Goal: Task Accomplishment & Management: Manage account settings

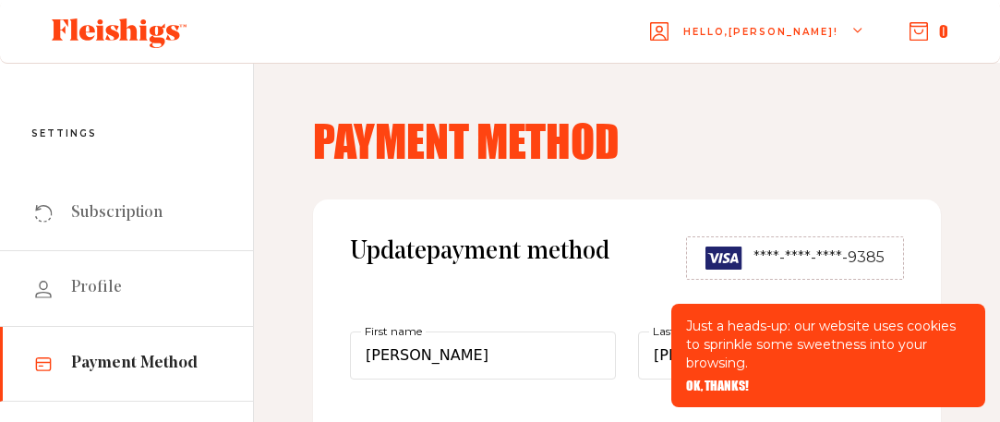
scroll to position [185, 0]
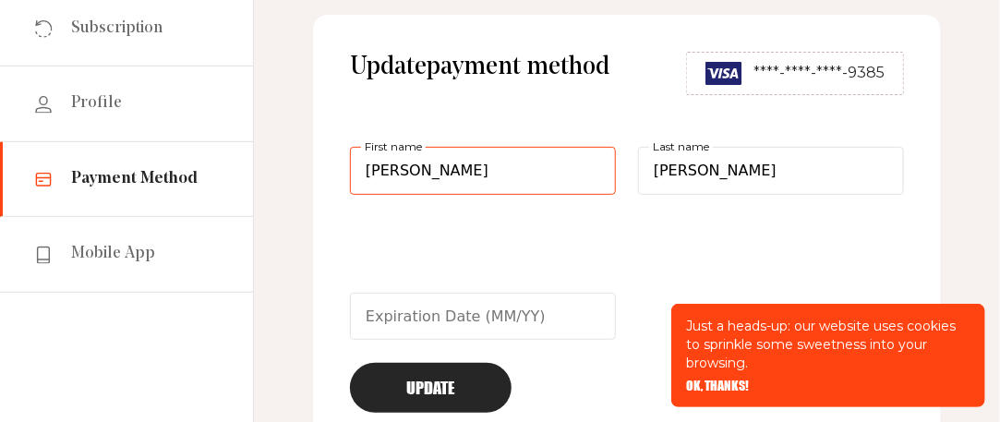
drag, startPoint x: 497, startPoint y: 160, endPoint x: 303, endPoint y: 172, distance: 194.3
click at [305, 169] on div "Payment Method Update payment method ****-****-****-9385 Miriam First name Snyd…" at bounding box center [627, 191] width 746 height 627
type input "lisa"
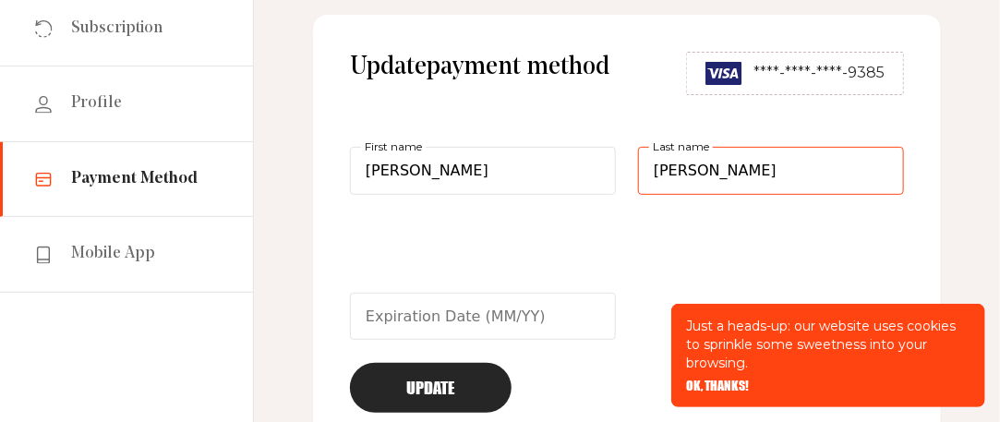
type input "steinman"
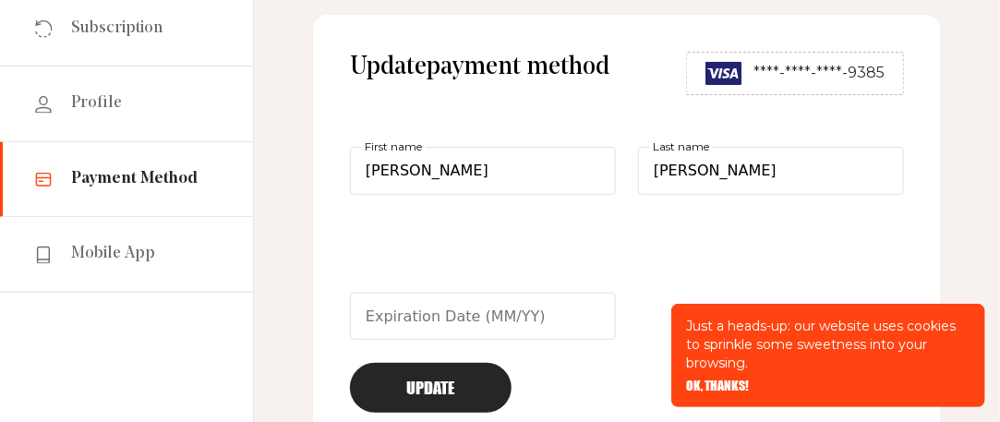
click at [921, 230] on div "Update payment method ****-****-****-9385 lisa First name steinman Last name Up…" at bounding box center [627, 232] width 628 height 435
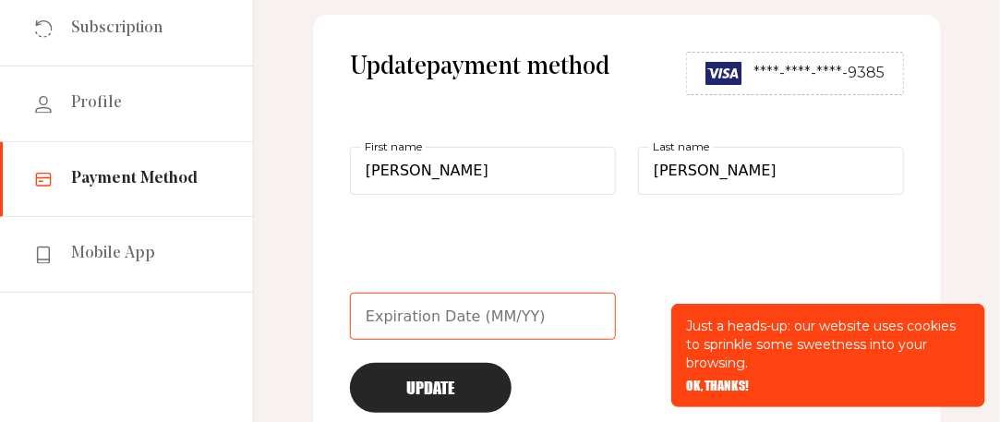
click at [403, 317] on input "text" at bounding box center [483, 317] width 266 height 48
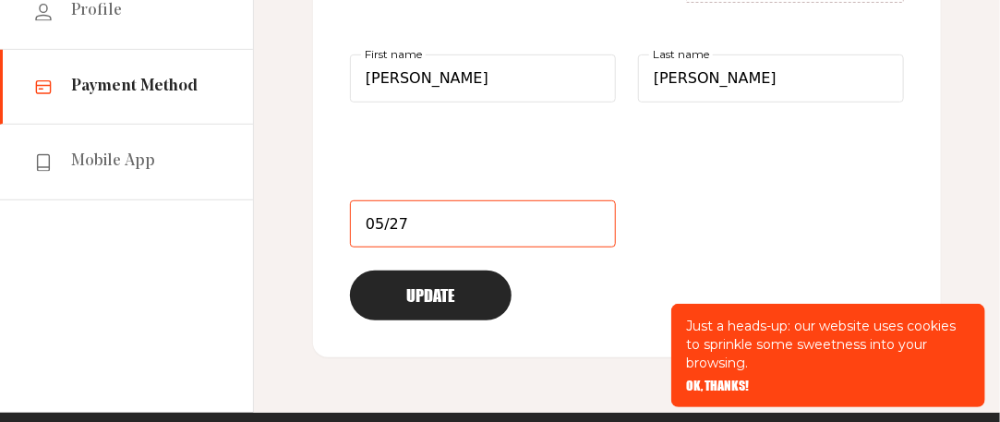
type input "05/27"
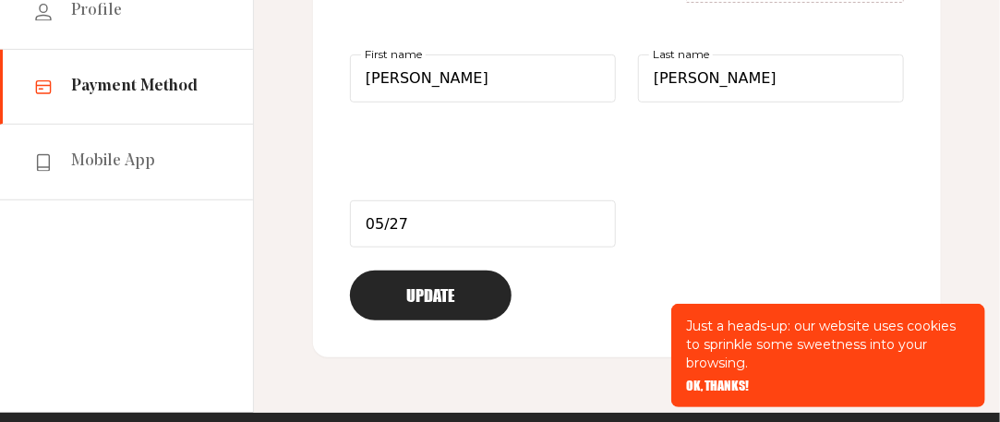
click at [705, 379] on span "OK, THANKS!" at bounding box center [717, 373] width 63 height 13
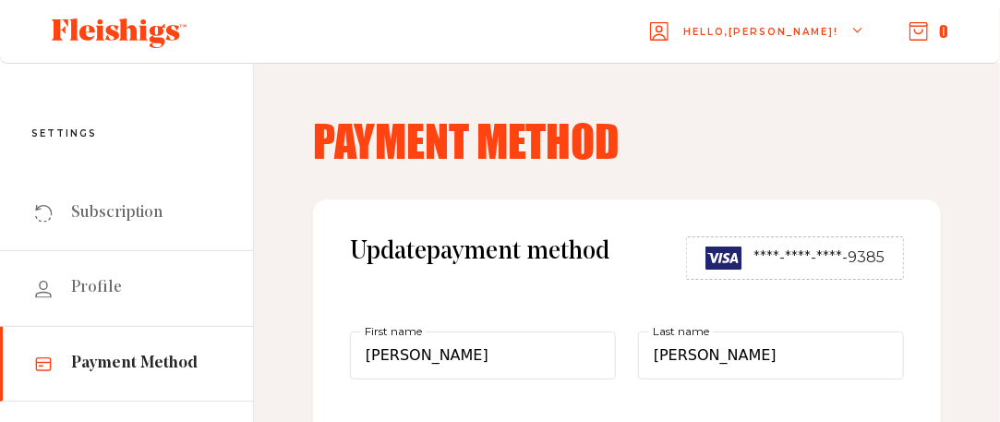
scroll to position [369, 0]
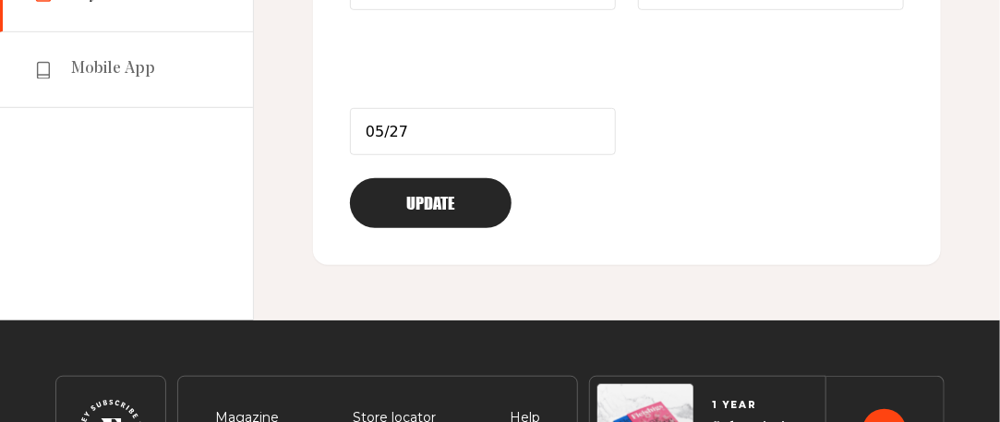
click at [462, 193] on button "Update" at bounding box center [431, 203] width 162 height 50
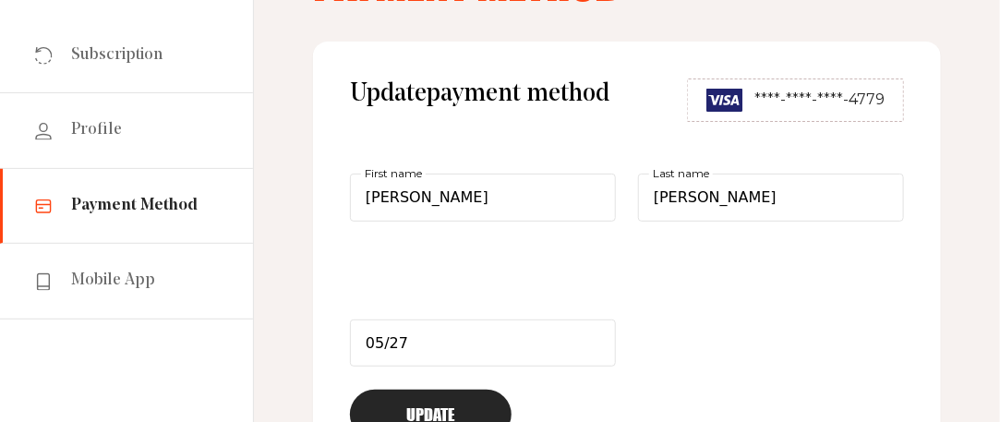
scroll to position [0, 0]
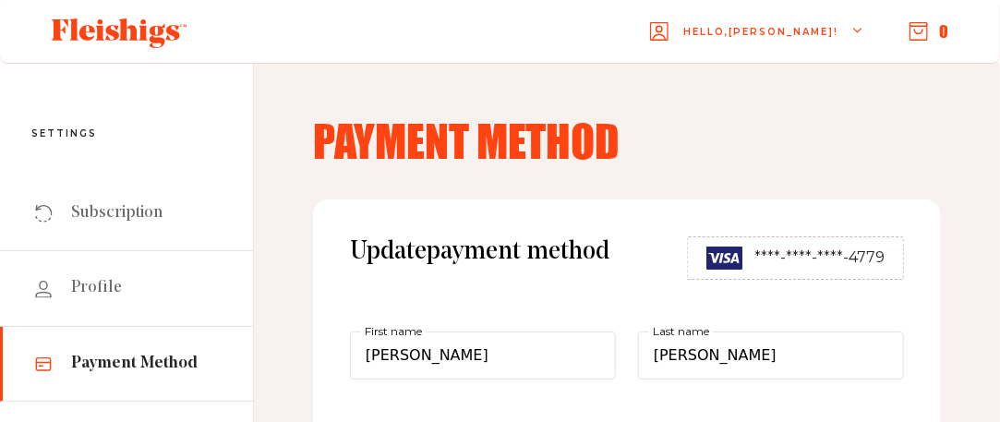
click at [824, 25] on span "Hello, Miriam !" at bounding box center [760, 46] width 155 height 43
click at [944, 138] on div "Payment Method Update payment method ****-****-****-4779 lisa First name steinm…" at bounding box center [627, 376] width 746 height 627
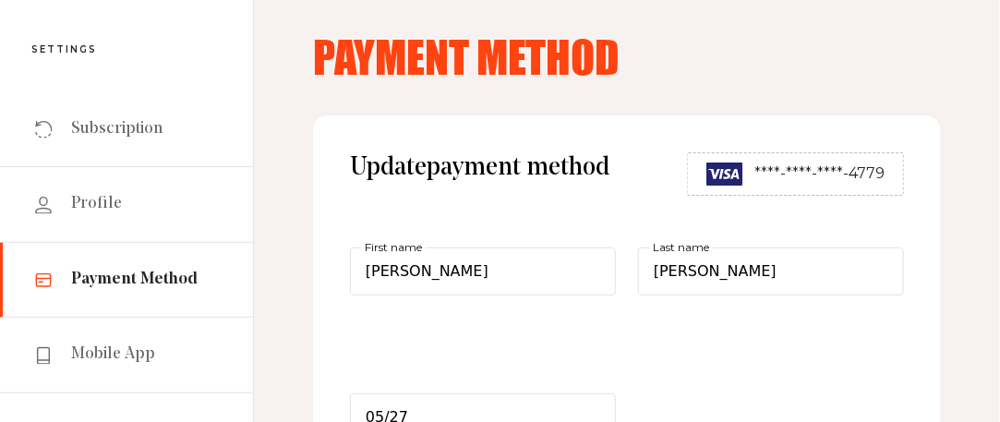
scroll to position [277, 0]
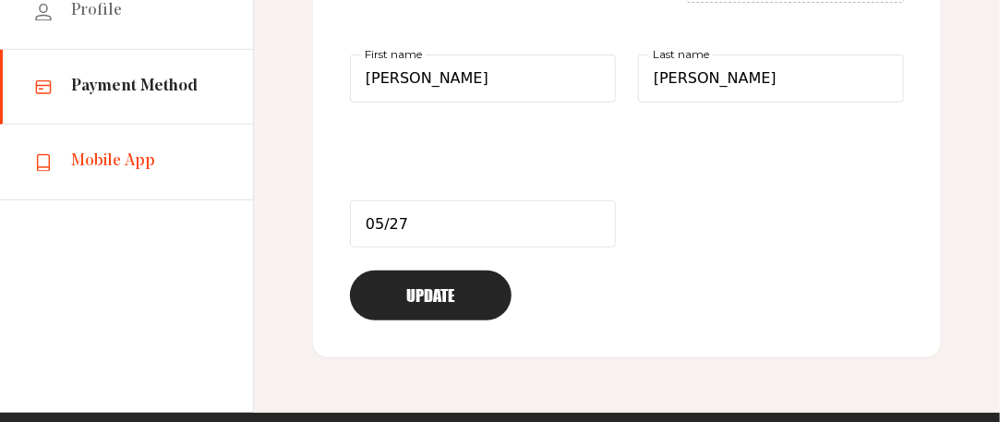
click at [81, 155] on span "Mobile App" at bounding box center [113, 161] width 84 height 22
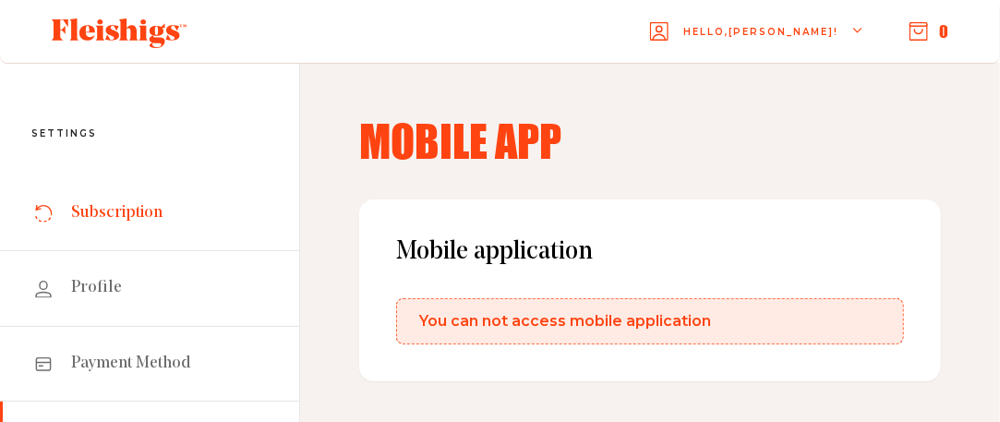
click at [110, 210] on span "Subscription" at bounding box center [116, 213] width 91 height 22
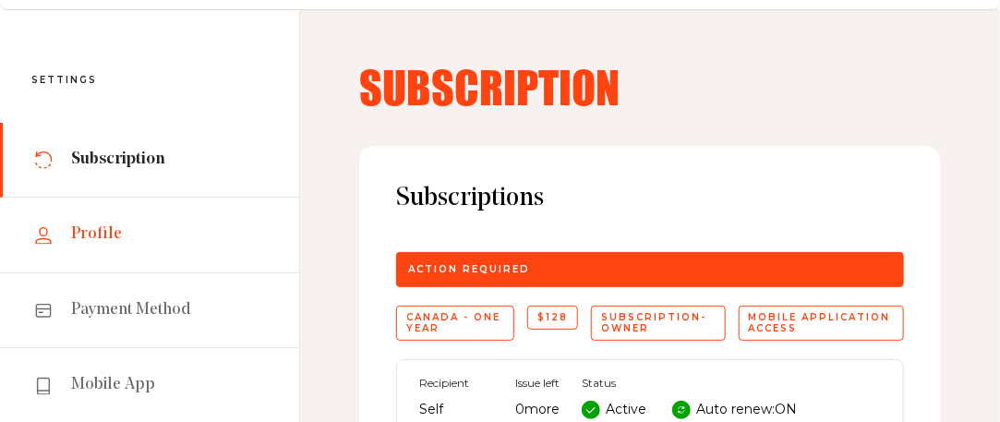
scroll to position [92, 0]
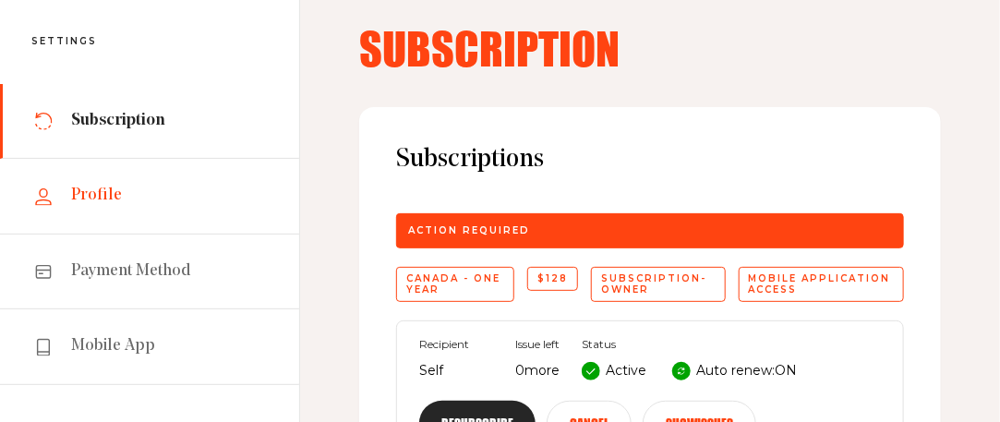
click at [98, 203] on span "Profile" at bounding box center [96, 196] width 51 height 22
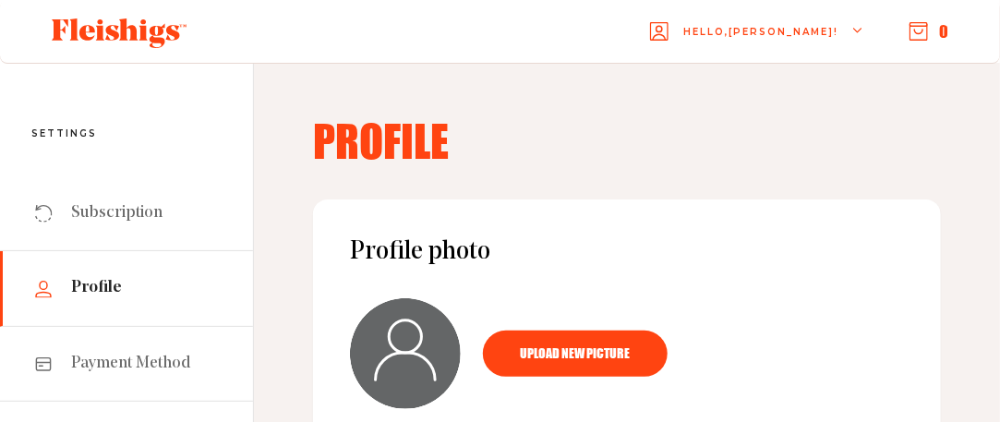
click at [786, 32] on span "Hello, Miriam !" at bounding box center [760, 46] width 155 height 43
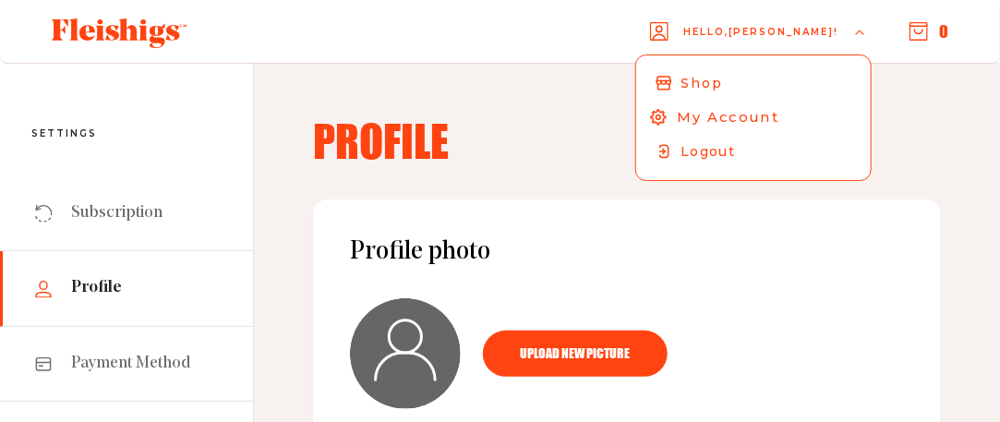
click at [768, 118] on span "My Account" at bounding box center [728, 117] width 102 height 20
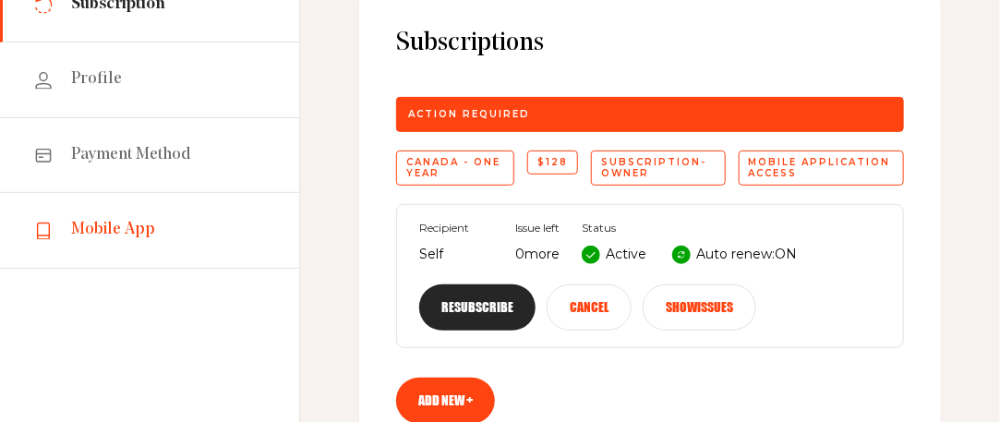
scroll to position [277, 0]
